Goal: Navigation & Orientation: Find specific page/section

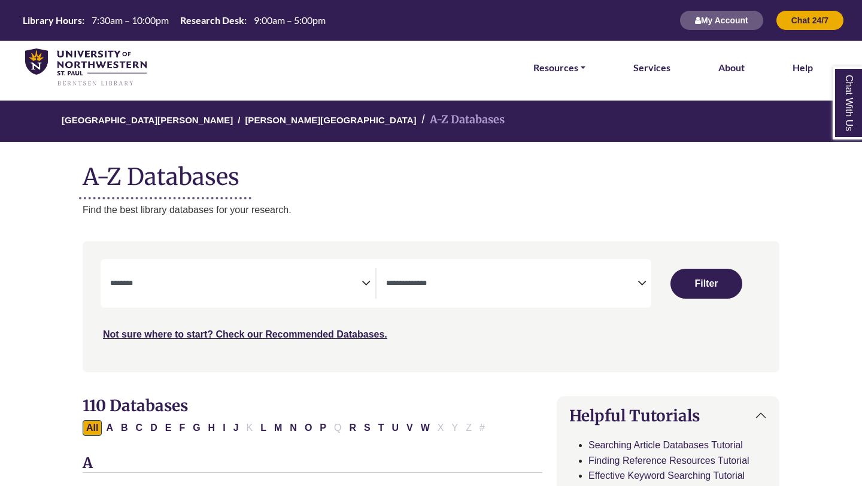
select select "Database Subject Filter"
select select "Database Types Filter"
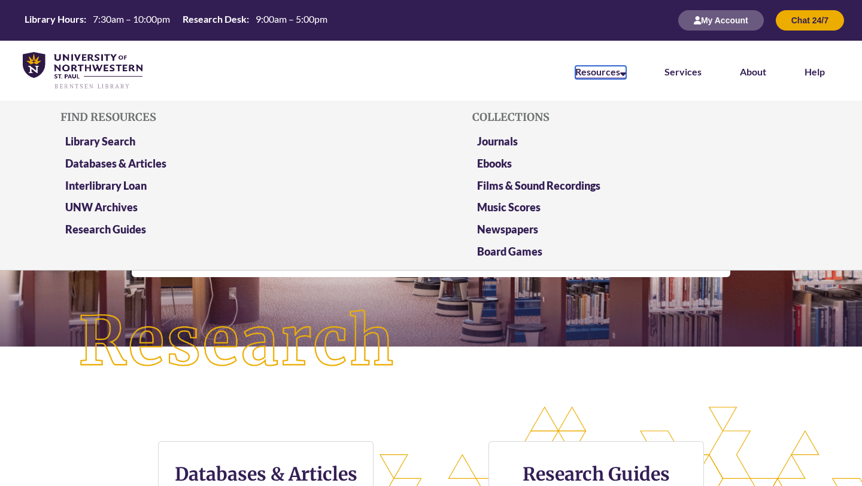
click at [606, 74] on link "Resources" at bounding box center [600, 72] width 51 height 13
click at [98, 142] on link "Library Search" at bounding box center [100, 142] width 70 height 15
